Goal: Find specific page/section: Find specific page/section

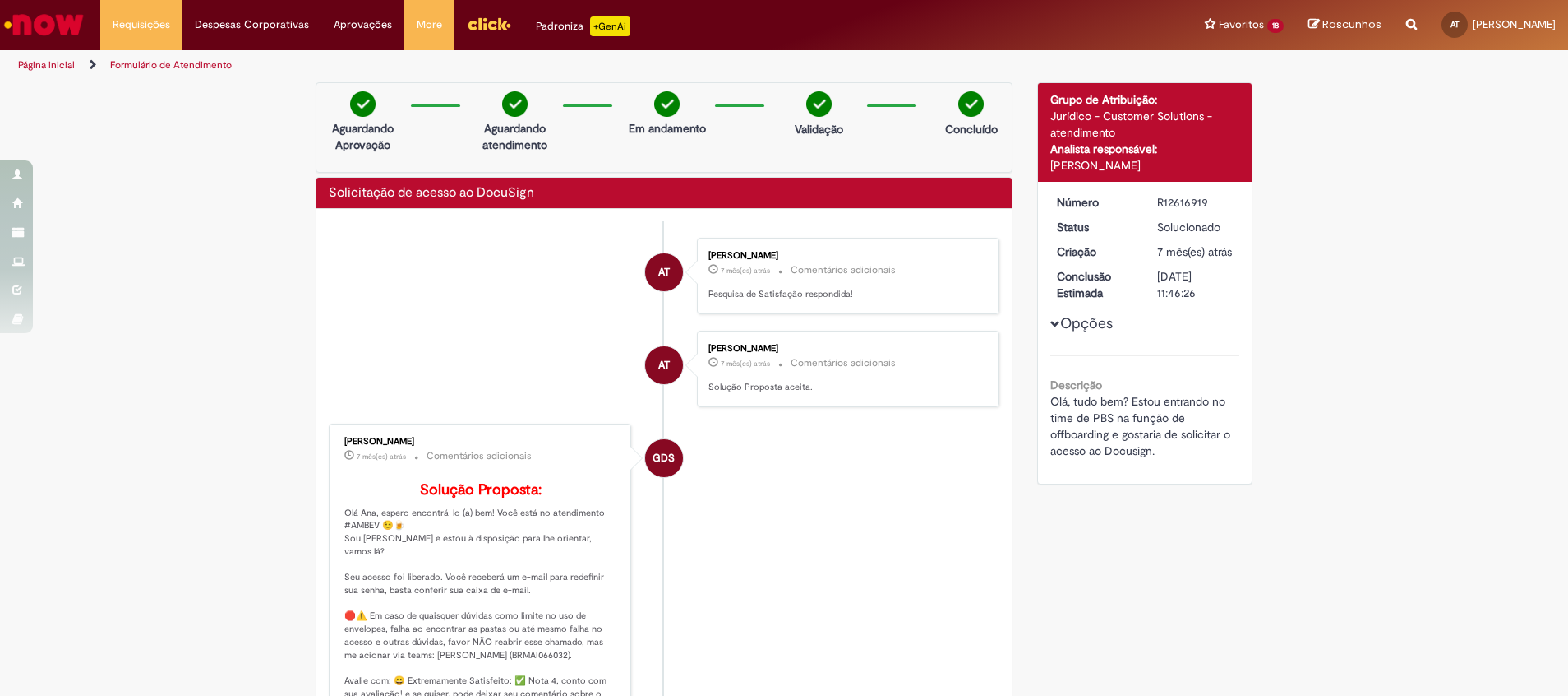
click at [18, 25] on img "Ir para a Homepage" at bounding box center [44, 24] width 84 height 33
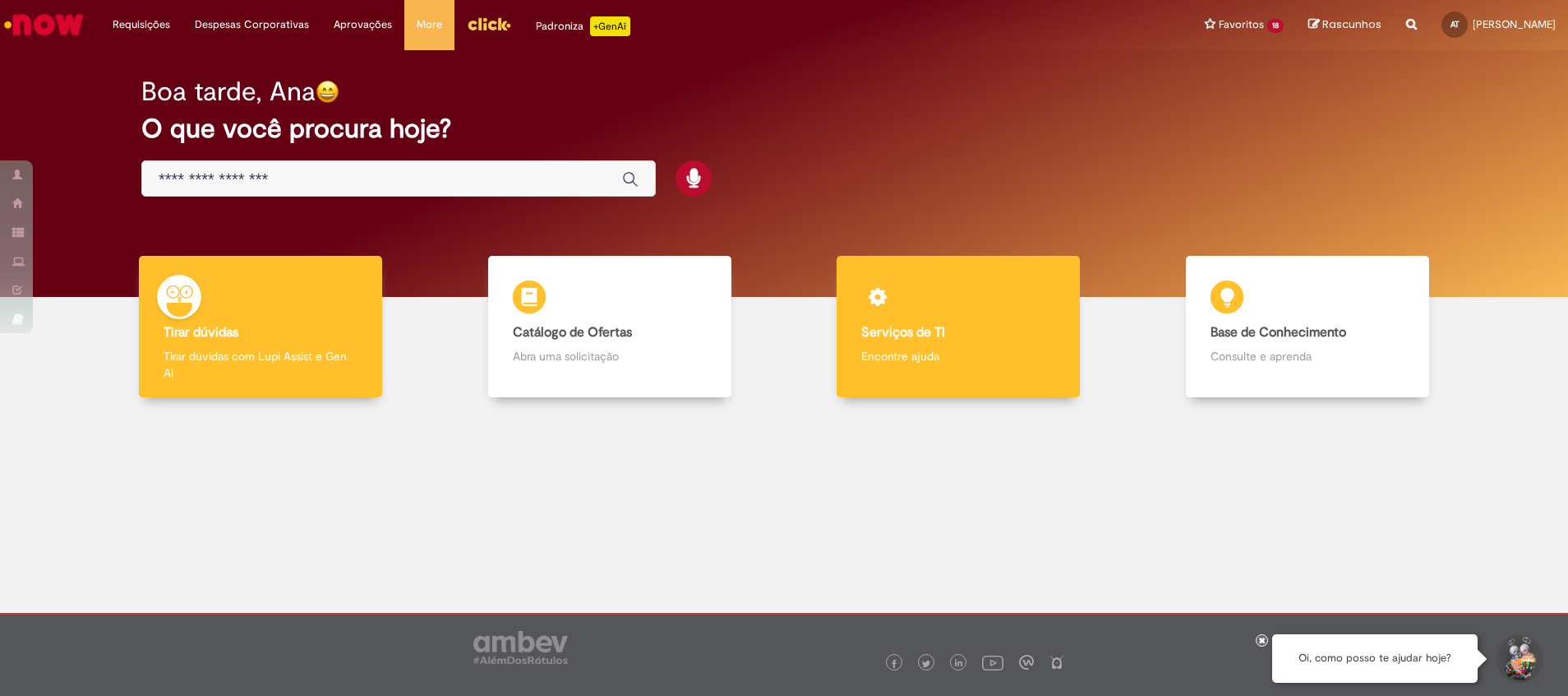
click at [923, 336] on b "Serviços de TI" at bounding box center [902, 332] width 84 height 17
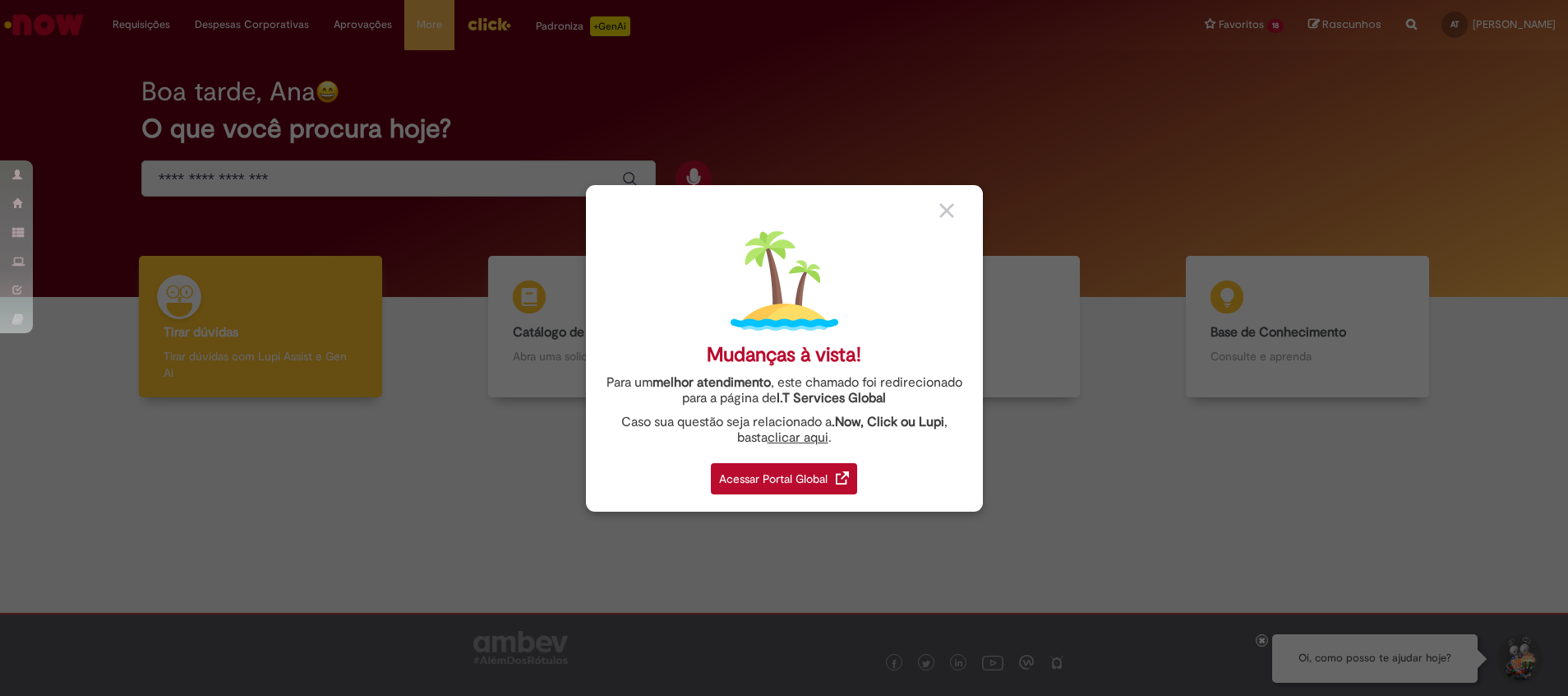
click at [791, 477] on div "Acessar Portal Global" at bounding box center [784, 479] width 146 height 32
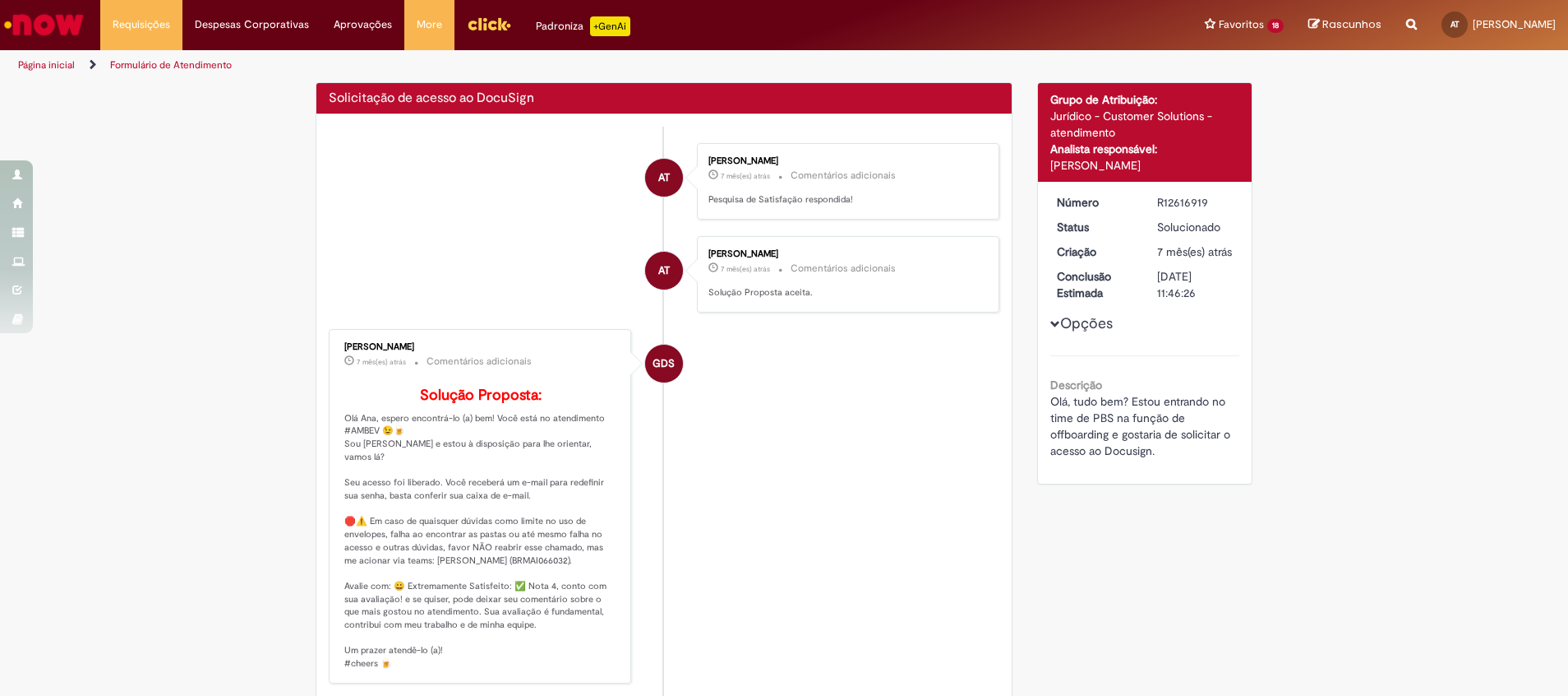
click at [34, 26] on img "Ir para a Homepage" at bounding box center [44, 24] width 84 height 33
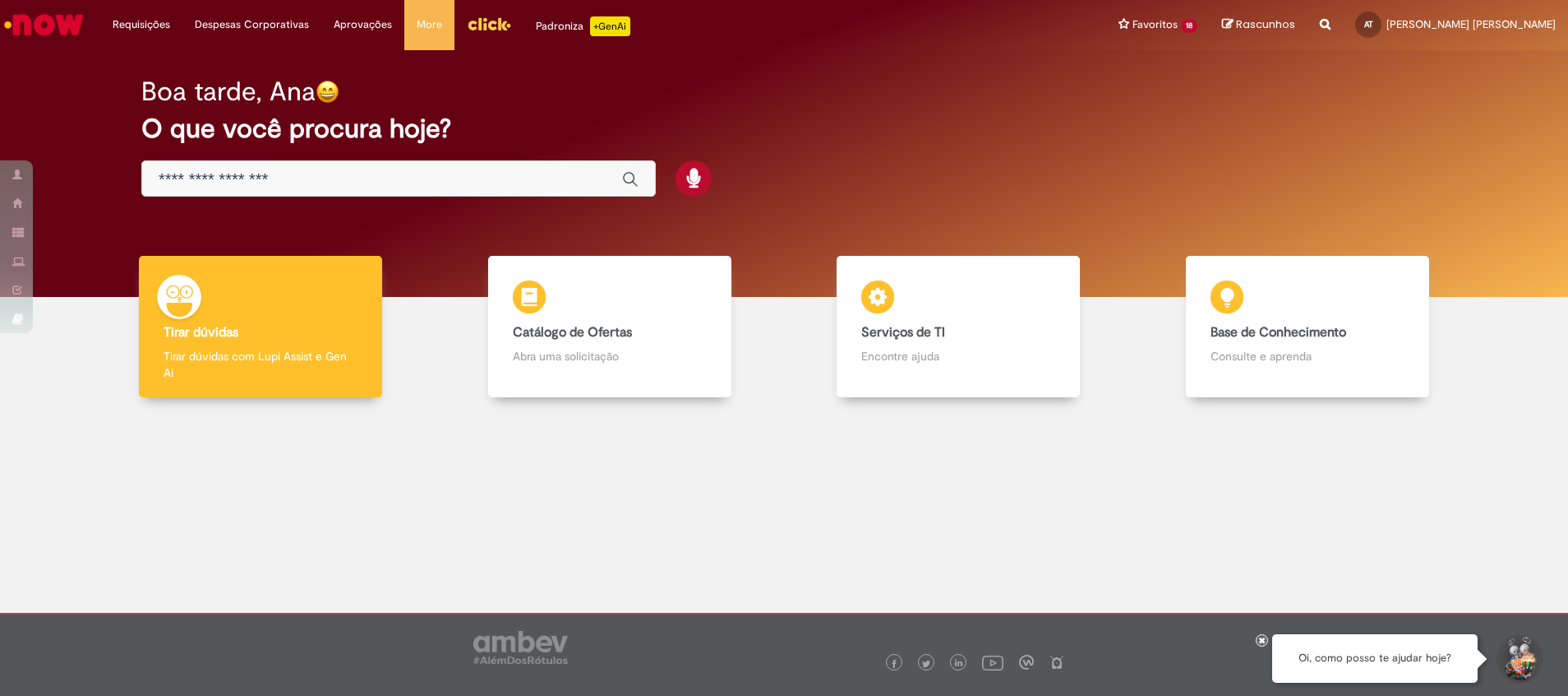
click at [272, 170] on input "Basta digitar aqui" at bounding box center [382, 179] width 447 height 18
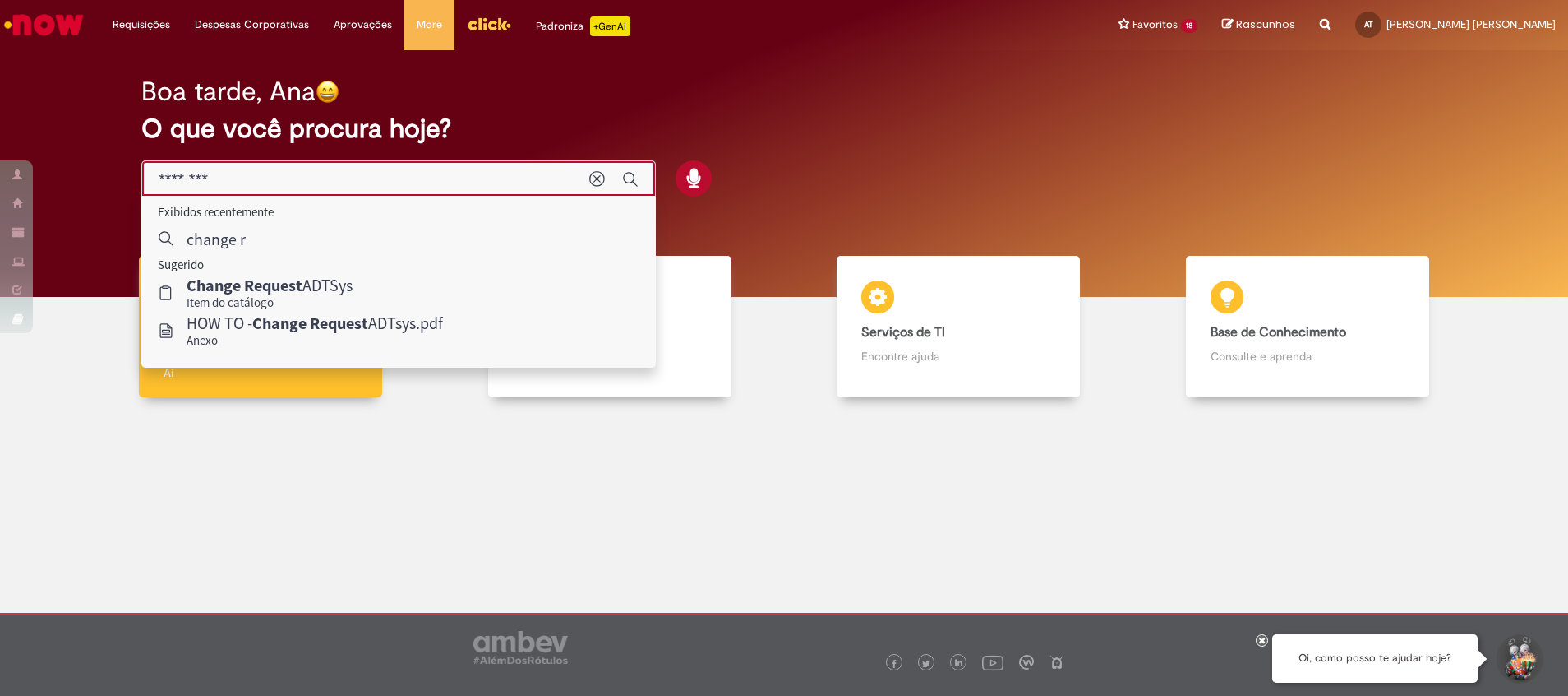
type input "*********"
